Goal: Check status: Check status

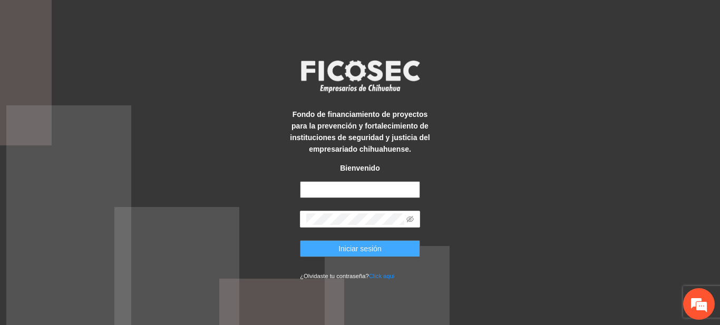
type input "**********"
click at [320, 252] on button "Iniciar sesión" at bounding box center [360, 248] width 120 height 17
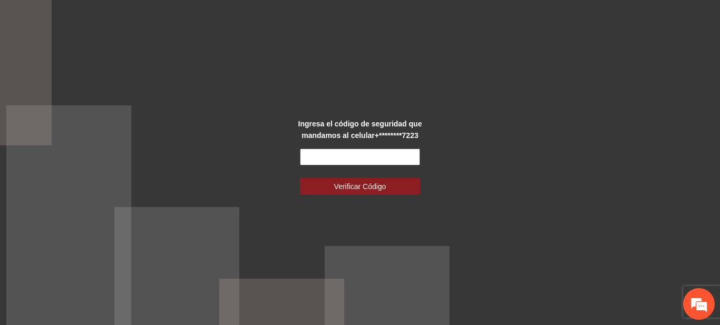
click at [340, 157] on input "text" at bounding box center [360, 157] width 120 height 17
type input "******"
click at [341, 175] on form "****** Verificar Código" at bounding box center [360, 172] width 120 height 46
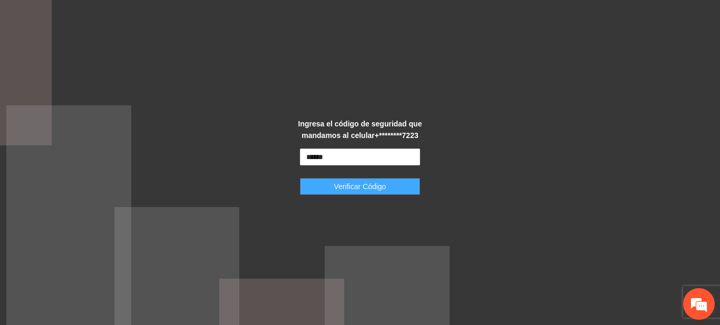
click at [342, 179] on button "Verificar Código" at bounding box center [360, 186] width 120 height 17
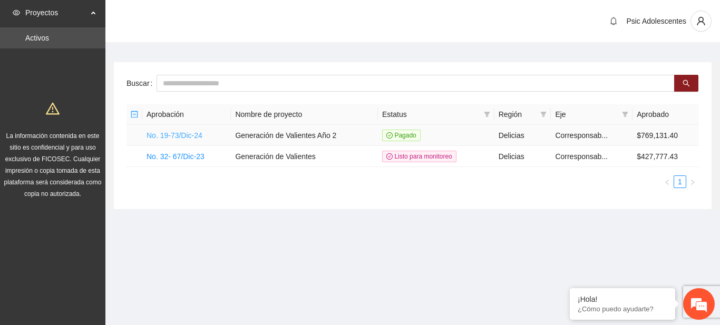
click at [179, 134] on link "No. 19-73/Dic-24" at bounding box center [175, 135] width 56 height 8
click at [160, 134] on link "No. 19-73/Dic-24" at bounding box center [175, 135] width 56 height 8
click at [168, 133] on link "No. 19-73/Dic-24" at bounding box center [175, 135] width 56 height 8
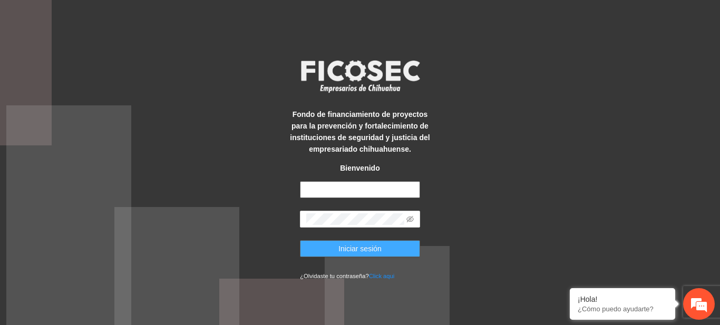
type input "**********"
click at [362, 247] on span "Iniciar sesión" at bounding box center [359, 249] width 43 height 12
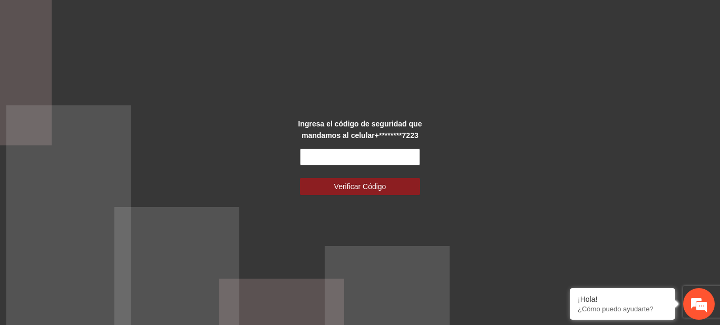
click at [308, 150] on input "text" at bounding box center [360, 157] width 120 height 17
type input "******"
click at [300, 178] on button "Verificar Código" at bounding box center [360, 186] width 120 height 17
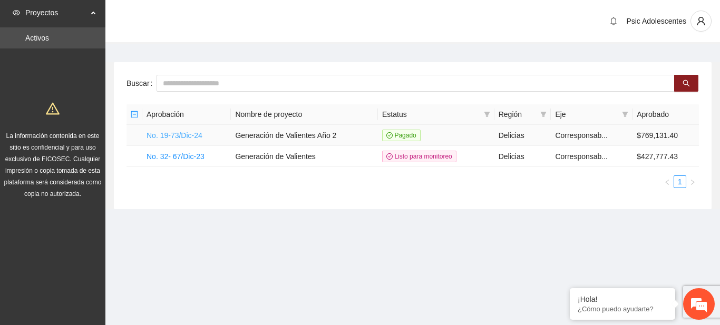
click at [158, 135] on link "No. 19-73/Dic-24" at bounding box center [175, 135] width 56 height 8
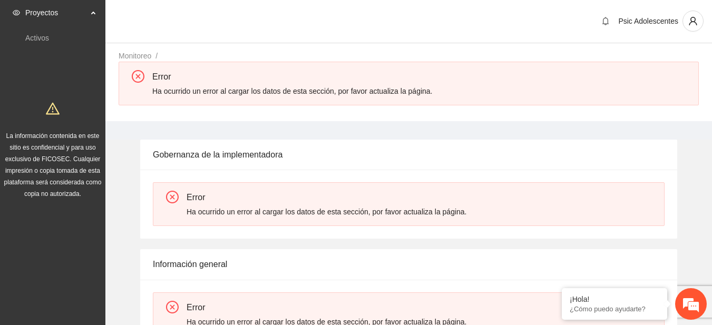
click at [337, 102] on div "Error Ha ocurrido un error al cargar los datos de esta sección, por favor actua…" at bounding box center [409, 84] width 580 height 44
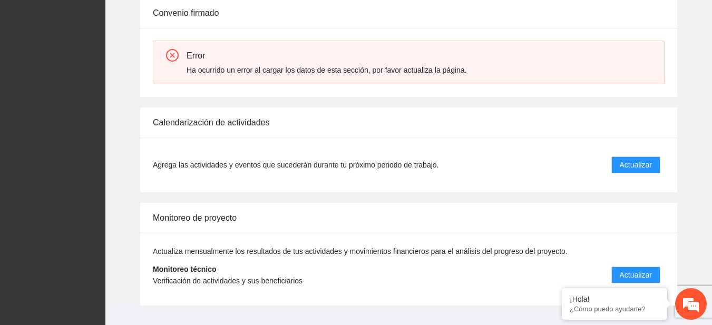
scroll to position [371, 0]
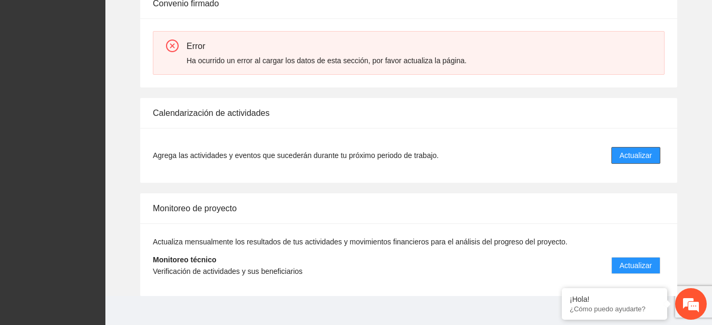
click at [646, 153] on span "Actualizar" at bounding box center [636, 156] width 32 height 12
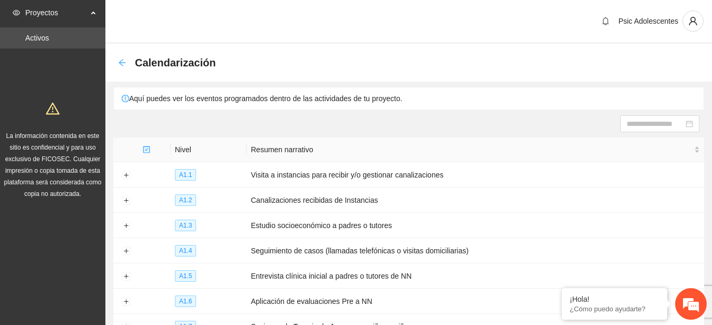
click at [123, 62] on icon "arrow-left" at bounding box center [122, 62] width 8 height 8
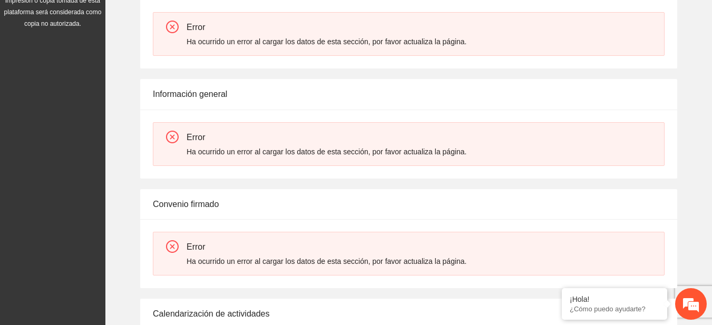
scroll to position [362, 0]
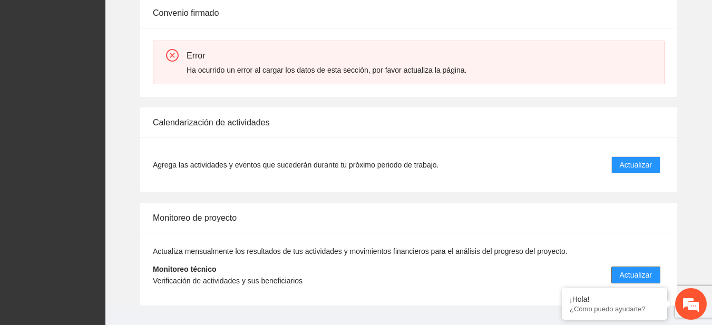
click at [618, 275] on button "Actualizar" at bounding box center [635, 275] width 49 height 17
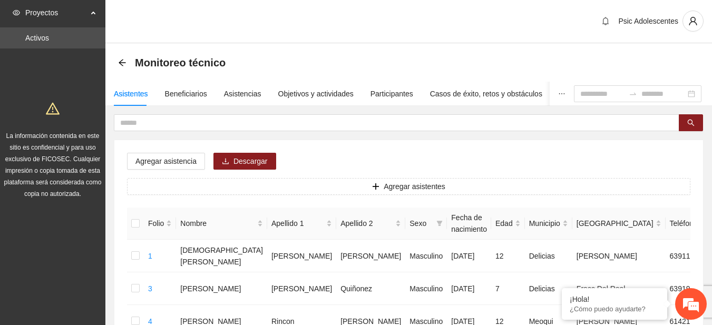
click at [118, 65] on div "Monitoreo técnico" at bounding box center [408, 63] width 607 height 38
click at [123, 63] on icon "arrow-left" at bounding box center [122, 62] width 8 height 8
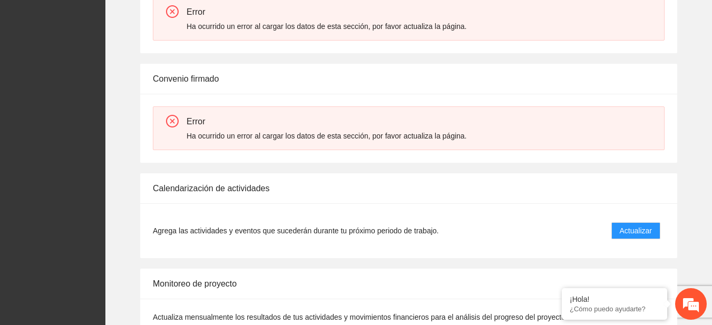
scroll to position [382, 0]
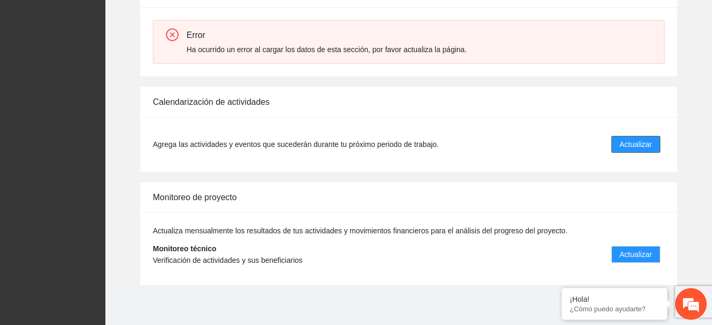
click at [628, 143] on span "Actualizar" at bounding box center [636, 145] width 32 height 12
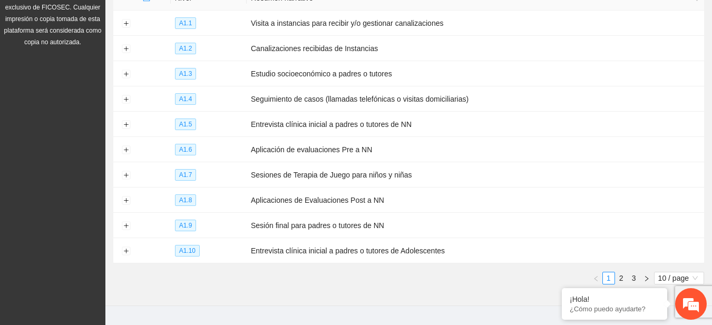
scroll to position [156, 0]
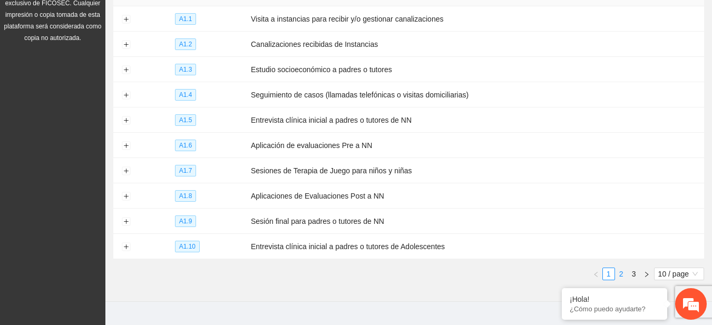
click at [619, 268] on link "2" at bounding box center [622, 274] width 12 height 12
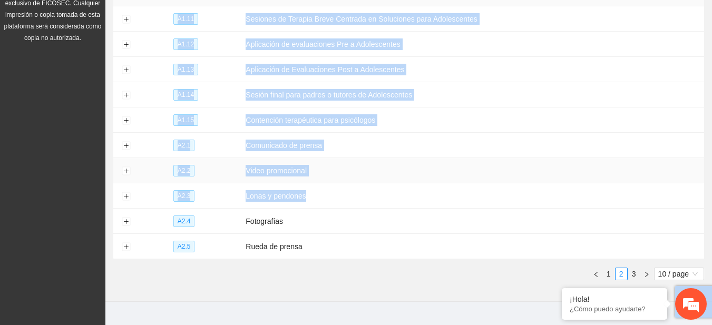
drag, startPoint x: 408, startPoint y: 182, endPoint x: 43, endPoint y: 131, distance: 369.3
click at [43, 131] on section "Proyectos Activos La información contenida en este sitio es confidencial y para…" at bounding box center [356, 94] width 712 height 500
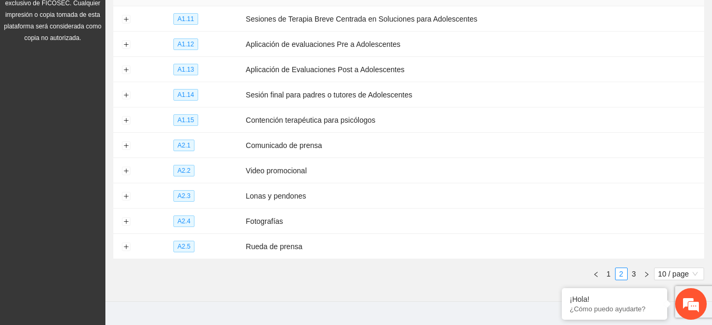
click at [208, 269] on ul "1 2 3 10 / page" at bounding box center [408, 274] width 591 height 13
click at [124, 20] on button "Expand row" at bounding box center [126, 19] width 8 height 8
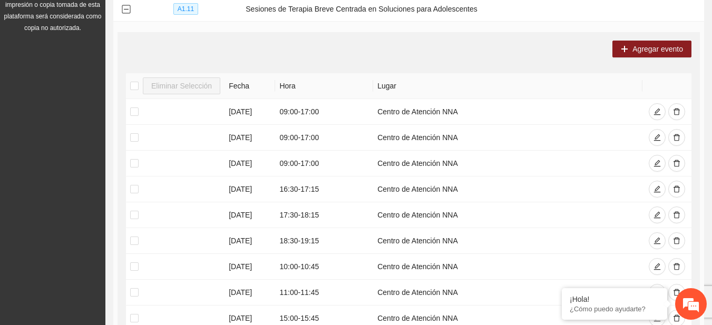
scroll to position [285, 0]
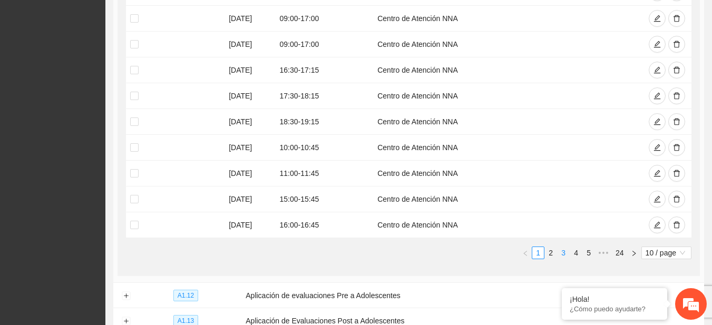
click at [560, 253] on link "3" at bounding box center [564, 253] width 12 height 12
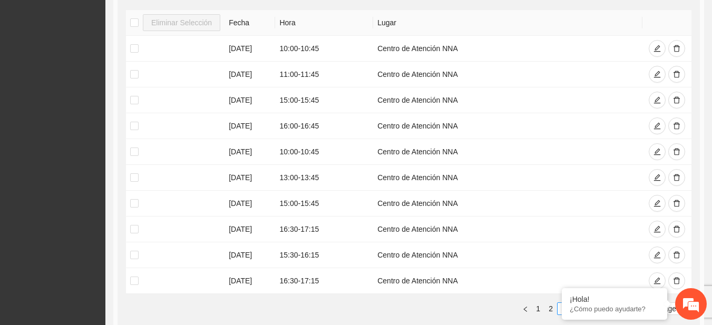
scroll to position [314, 0]
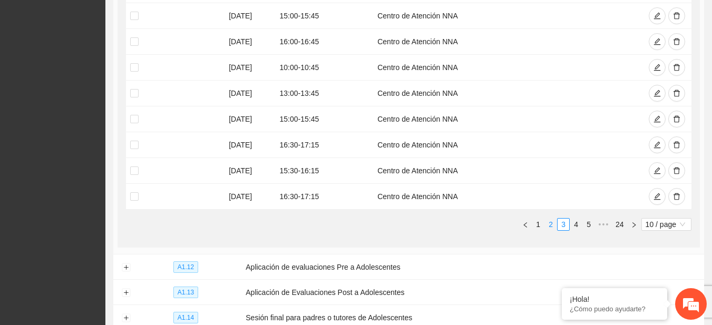
click at [550, 227] on link "2" at bounding box center [551, 225] width 12 height 12
click at [565, 224] on link "3" at bounding box center [564, 225] width 12 height 12
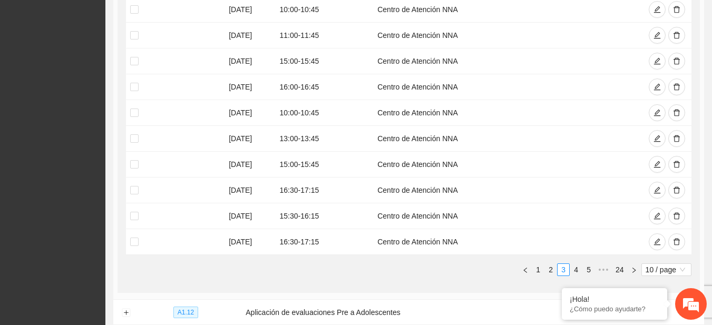
scroll to position [282, 0]
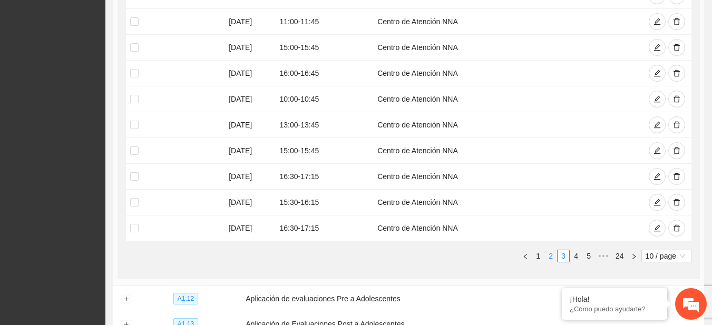
click at [549, 254] on link "2" at bounding box center [551, 256] width 12 height 12
click at [563, 258] on link "3" at bounding box center [564, 256] width 12 height 12
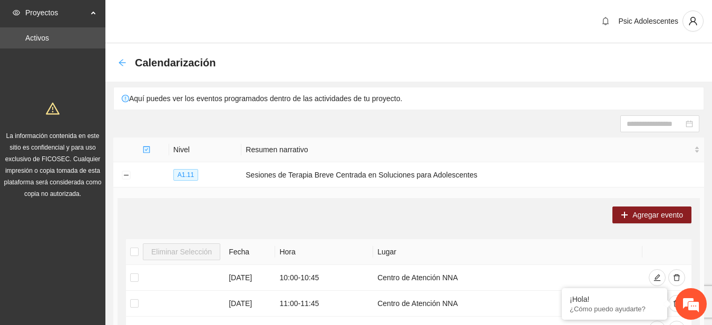
click at [121, 61] on icon "arrow-left" at bounding box center [122, 62] width 7 height 7
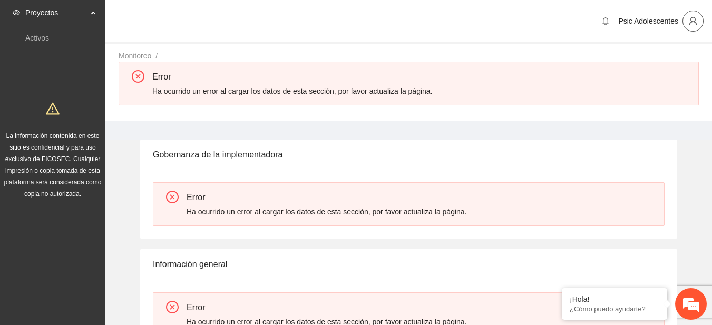
click at [689, 15] on button "button" at bounding box center [692, 21] width 21 height 21
click at [637, 58] on span "Cerrar sesión" at bounding box center [665, 61] width 66 height 12
